Goal: Task Accomplishment & Management: Use online tool/utility

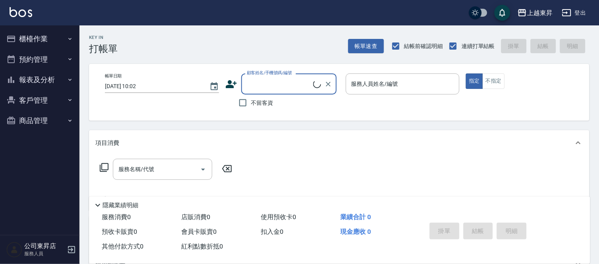
click at [33, 39] on button "櫃檯作業" at bounding box center [39, 39] width 73 height 21
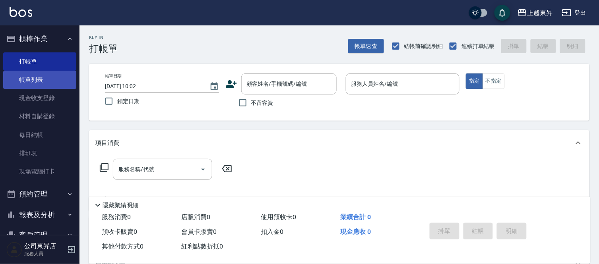
click at [35, 77] on link "帳單列表" at bounding box center [39, 80] width 73 height 18
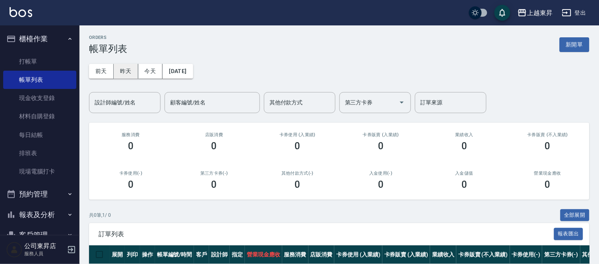
click at [125, 69] on button "昨天" at bounding box center [126, 71] width 25 height 15
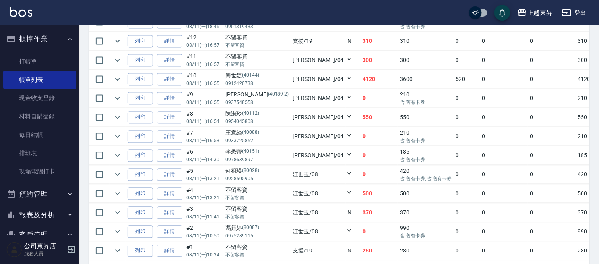
scroll to position [353, 0]
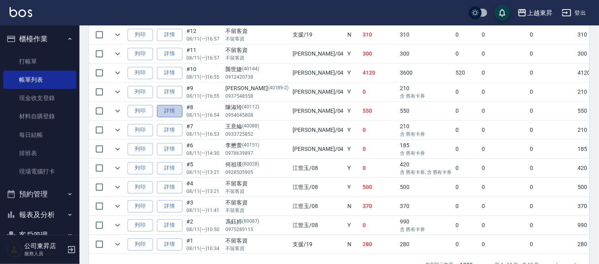
click at [167, 112] on link "詳情" at bounding box center [169, 111] width 25 height 12
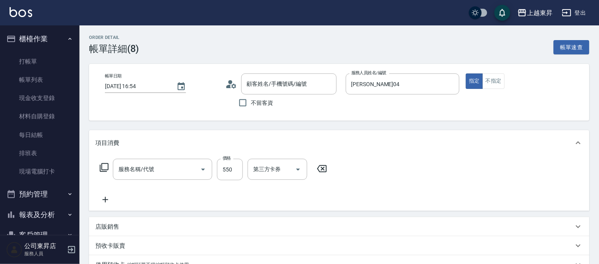
type input "[DATE] 16:54"
type input "[PERSON_NAME]04"
type input "剪髮(550)(409)"
type input "陳淑玲/0954045808/40112"
click at [201, 169] on icon "Open" at bounding box center [203, 170] width 10 height 10
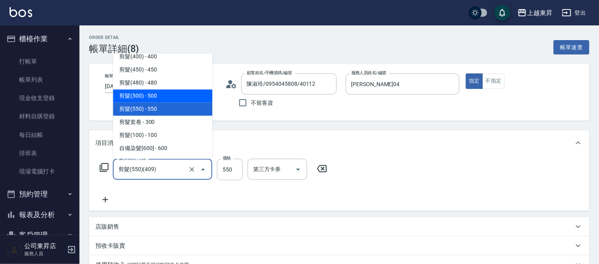
scroll to position [667, 0]
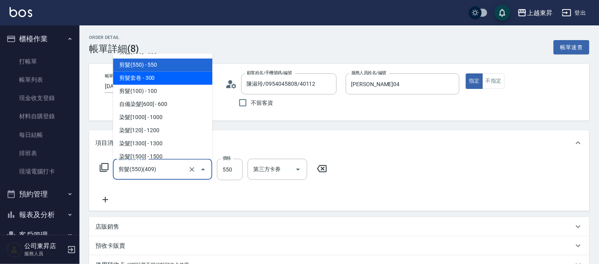
click at [150, 77] on span "剪髮套卷 - 300" at bounding box center [162, 78] width 99 height 13
type input "剪髮套卷(410)"
type input "300"
type input "舊有卡券"
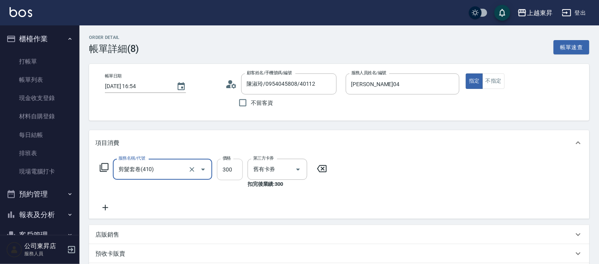
click at [231, 174] on input "300" at bounding box center [230, 169] width 26 height 21
type input "550"
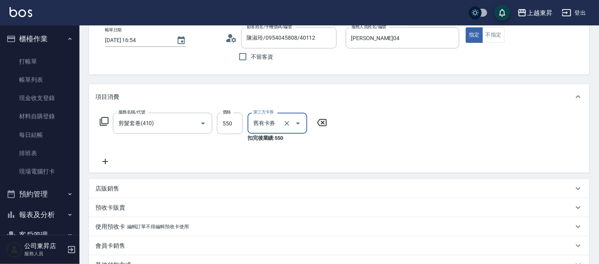
scroll to position [160, 0]
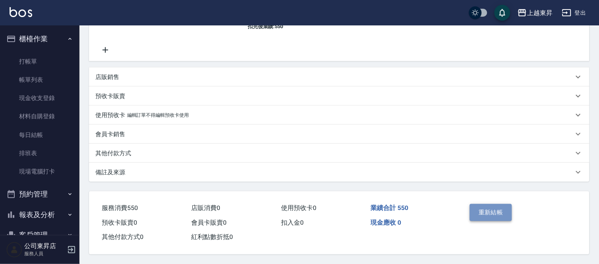
click at [490, 205] on button "重新結帳" at bounding box center [491, 212] width 42 height 17
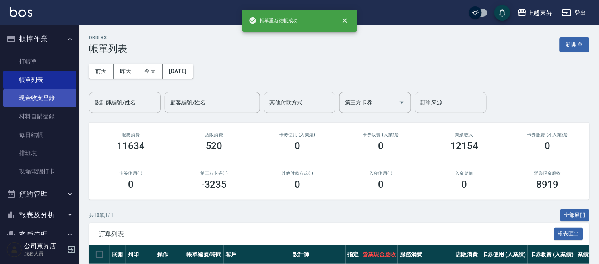
click at [48, 104] on link "現金收支登錄" at bounding box center [39, 98] width 73 height 18
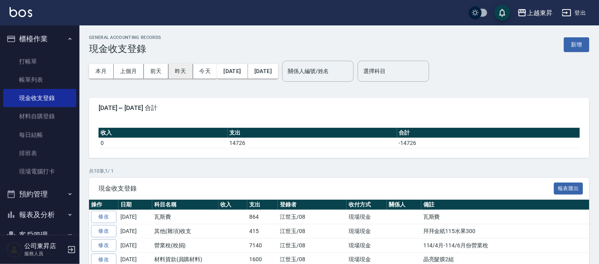
click at [178, 70] on button "昨天" at bounding box center [181, 71] width 25 height 15
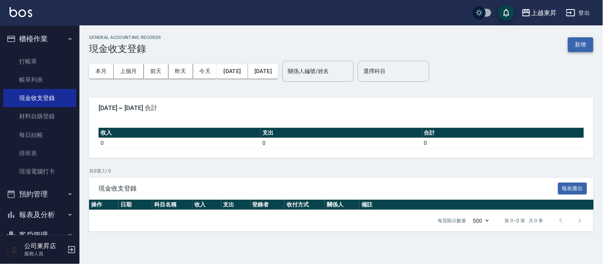
click at [582, 43] on button "新增" at bounding box center [580, 44] width 25 height 15
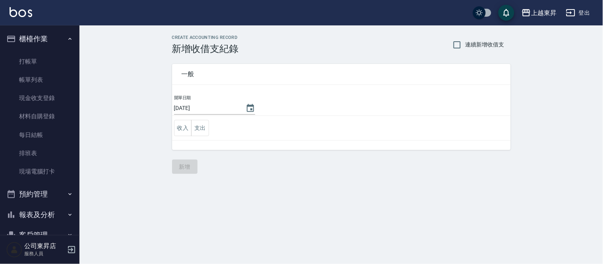
click at [208, 108] on input "[DATE]" at bounding box center [206, 108] width 64 height 13
click at [250, 106] on icon "Choose date, selected date is 2025-08-12" at bounding box center [250, 108] width 7 height 8
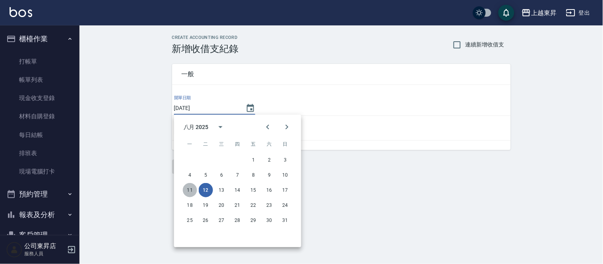
click at [193, 185] on button "11" at bounding box center [190, 190] width 14 height 14
type input "[DATE]"
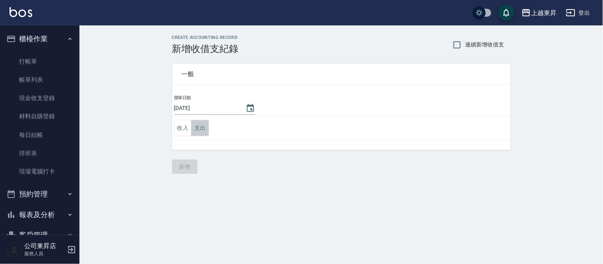
click at [197, 132] on button "支出" at bounding box center [200, 128] width 18 height 16
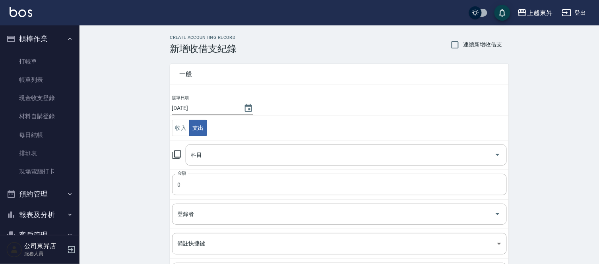
click at [201, 157] on input "科目" at bounding box center [340, 155] width 302 height 14
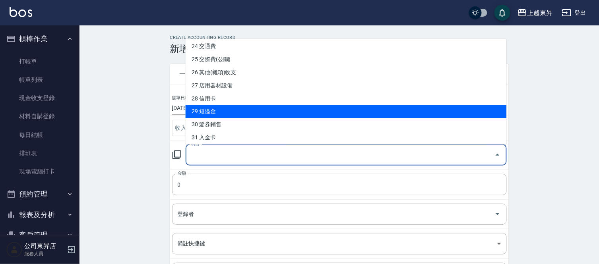
scroll to position [310, 0]
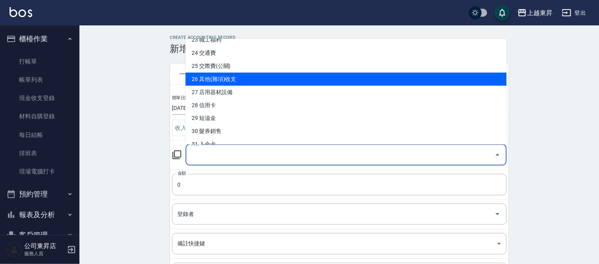
click at [202, 81] on li "26 其他(雜項)收支" at bounding box center [346, 79] width 321 height 13
type input "26 其他(雜項)收支"
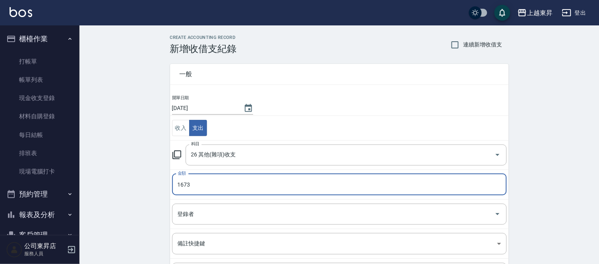
type input "1673"
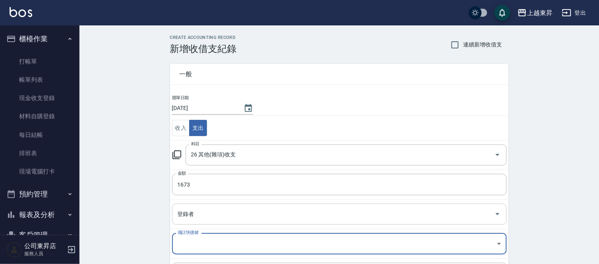
click at [186, 216] on input "登錄者" at bounding box center [334, 214] width 316 height 14
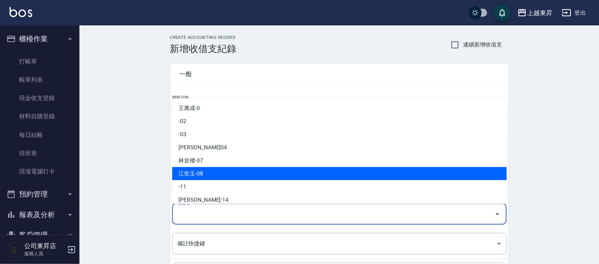
click at [205, 172] on li "江世玉-08" at bounding box center [339, 173] width 335 height 13
type input "江世玉-08"
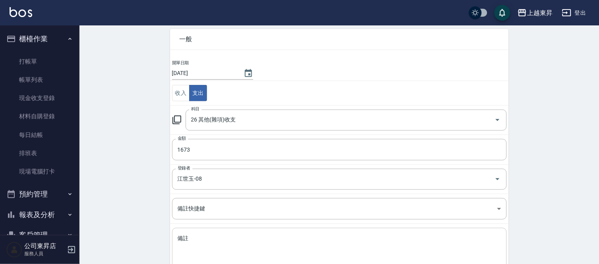
scroll to position [86, 0]
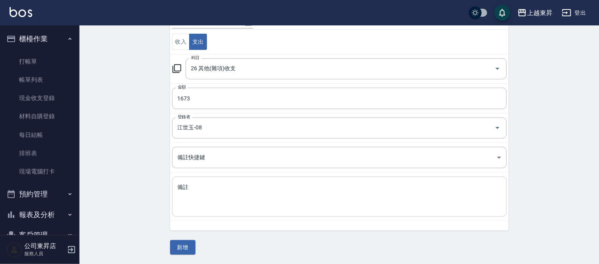
click at [185, 186] on textarea "備註" at bounding box center [340, 197] width 324 height 27
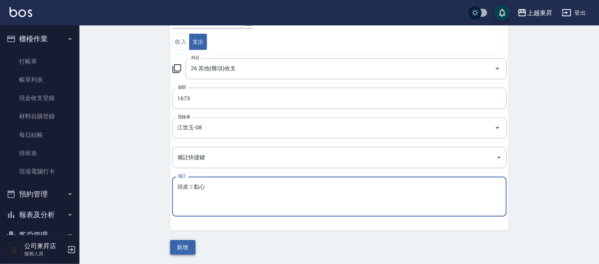
type textarea "頭皮ㄖ點心"
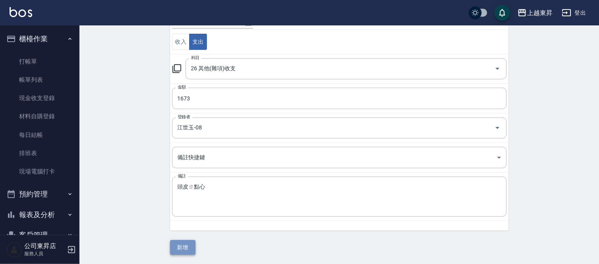
click at [180, 248] on button "新增" at bounding box center [182, 247] width 25 height 15
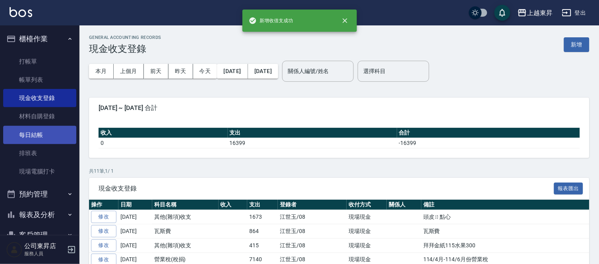
click at [35, 137] on link "每日結帳" at bounding box center [39, 135] width 73 height 18
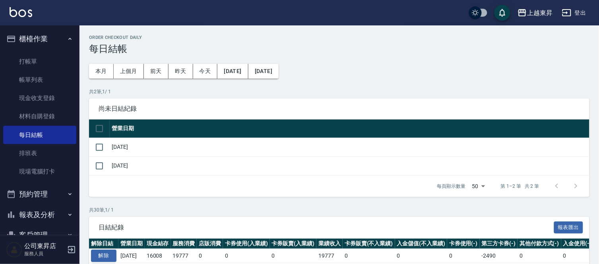
click at [90, 141] on td at bounding box center [99, 147] width 21 height 19
click at [101, 145] on input "checkbox" at bounding box center [99, 147] width 17 height 17
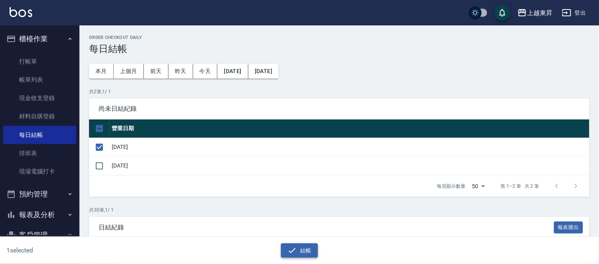
click at [293, 249] on icon "button" at bounding box center [292, 251] width 10 height 10
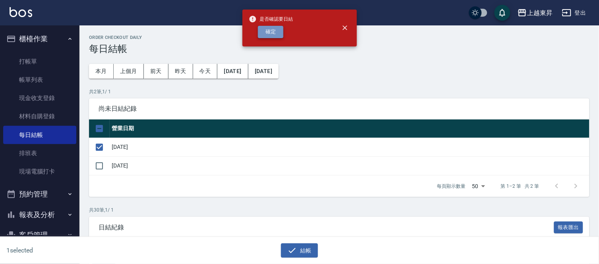
click at [273, 28] on button "確定" at bounding box center [270, 32] width 25 height 12
checkbox input "false"
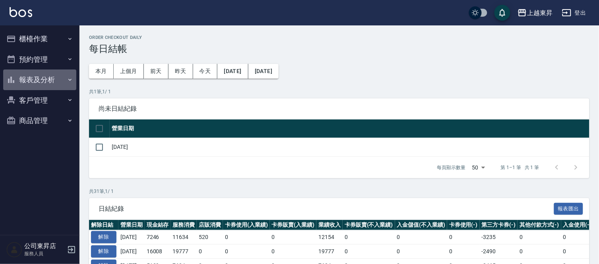
drag, startPoint x: 44, startPoint y: 77, endPoint x: 84, endPoint y: 84, distance: 40.8
click at [51, 77] on button "報表及分析" at bounding box center [39, 80] width 73 height 21
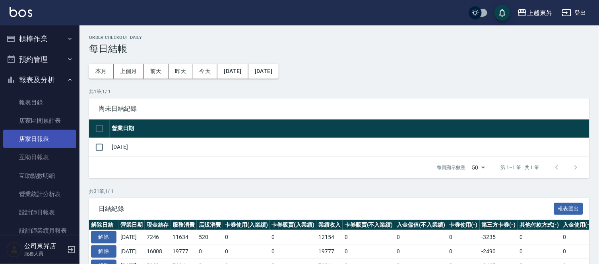
click at [33, 136] on link "店家日報表" at bounding box center [39, 139] width 73 height 18
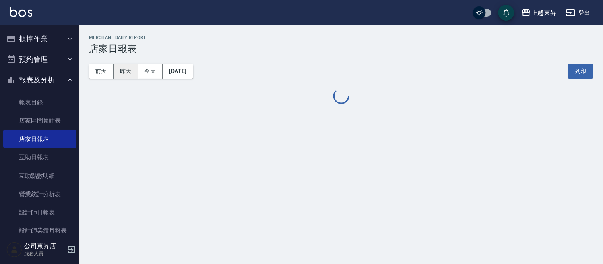
click at [120, 71] on button "昨天" at bounding box center [126, 71] width 25 height 15
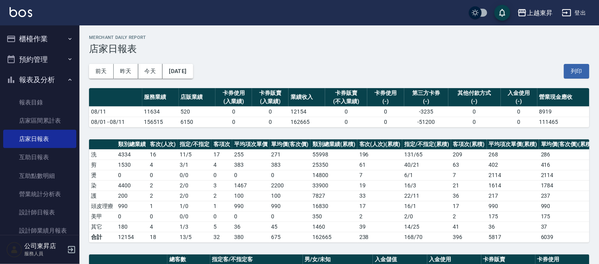
click at [582, 74] on button "列印" at bounding box center [576, 71] width 25 height 15
click at [35, 154] on link "互助日報表" at bounding box center [39, 157] width 73 height 18
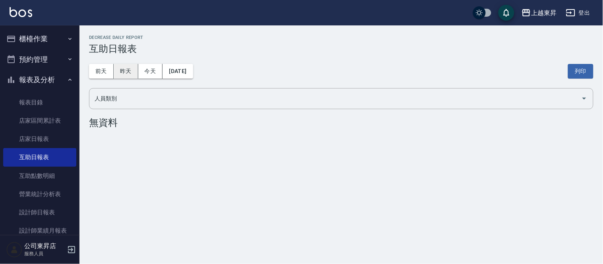
click at [121, 76] on button "昨天" at bounding box center [126, 71] width 25 height 15
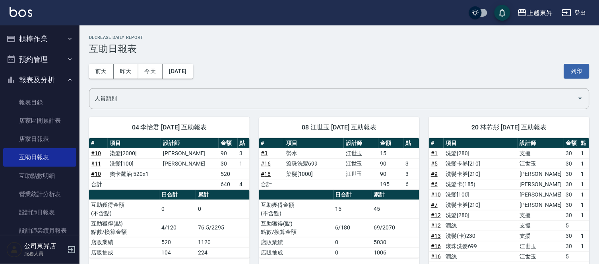
click at [575, 69] on button "列印" at bounding box center [576, 71] width 25 height 15
click at [42, 213] on link "設計師日報表" at bounding box center [39, 212] width 73 height 18
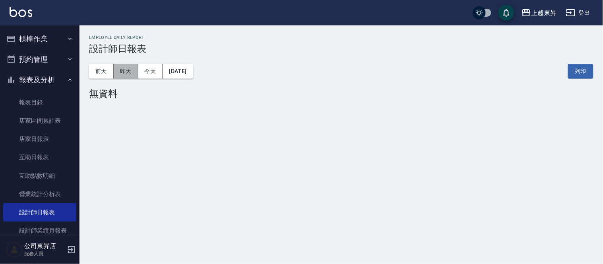
click at [126, 72] on button "昨天" at bounding box center [126, 71] width 25 height 15
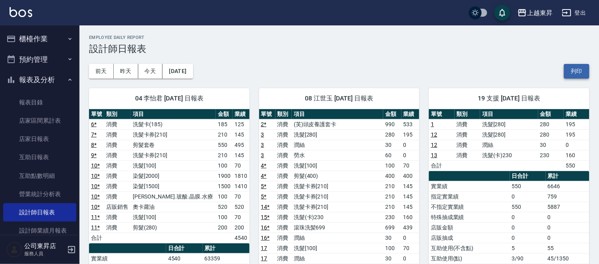
click at [570, 71] on button "列印" at bounding box center [576, 71] width 25 height 15
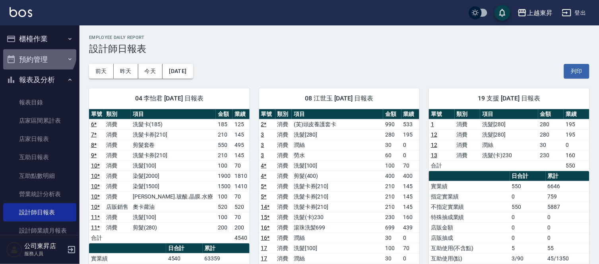
click at [32, 48] on ul "櫃檯作業 打帳單 帳單列表 現金收支登錄 材料自購登錄 每日結帳 排班表 現場電腦打卡 預約管理 預約管理 單日預約紀錄 單週預約紀錄 報表及分析 報表目錄 …" at bounding box center [39, 174] width 73 height 299
click at [32, 44] on button "櫃檯作業" at bounding box center [39, 39] width 73 height 21
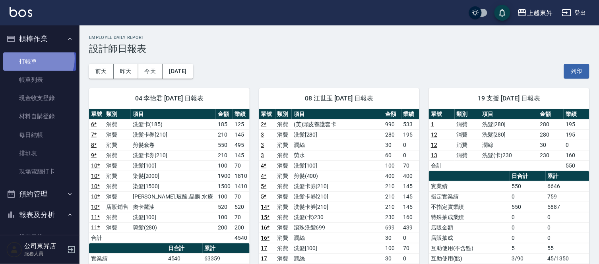
click at [34, 60] on link "打帳單" at bounding box center [39, 61] width 73 height 18
